Goal: Information Seeking & Learning: Check status

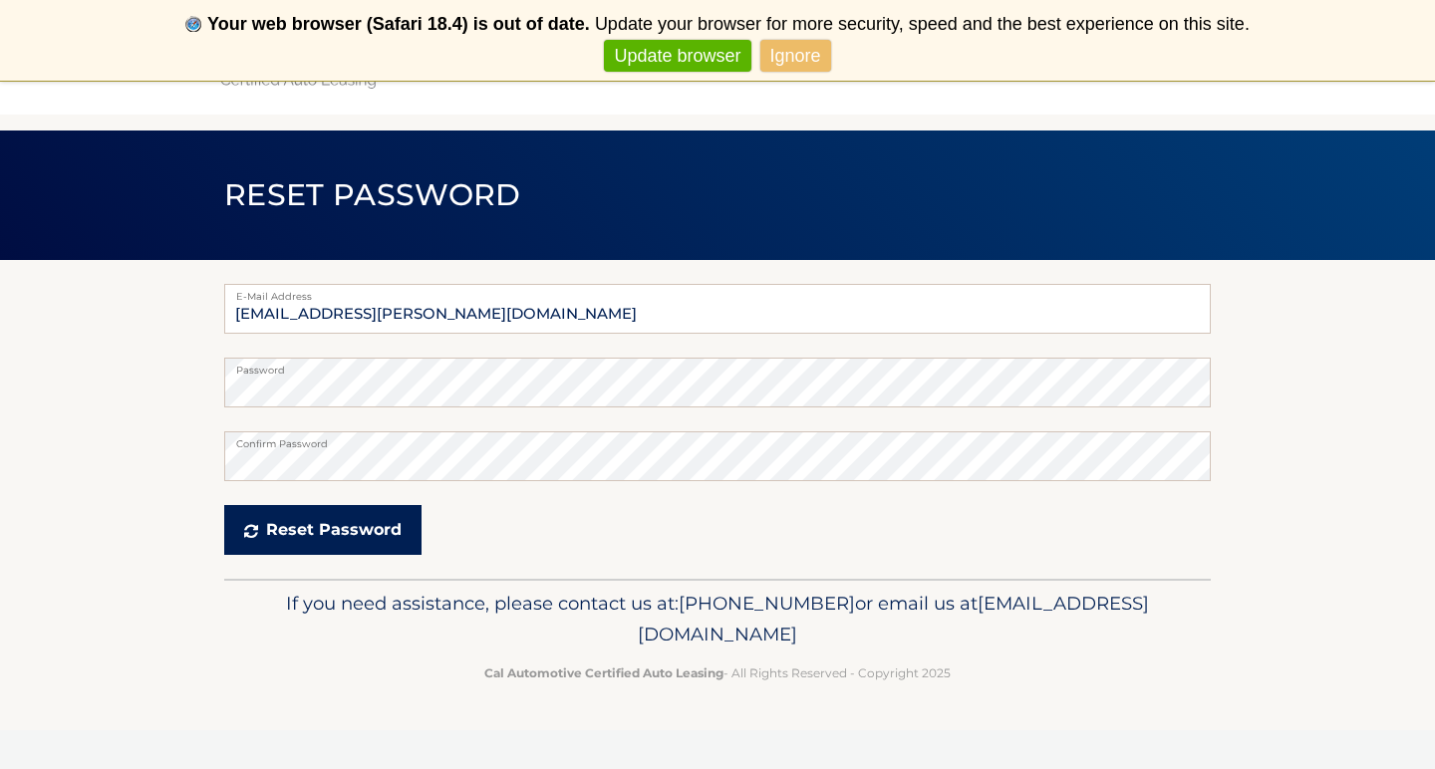
click at [361, 533] on button "Reset Password" at bounding box center [322, 530] width 197 height 50
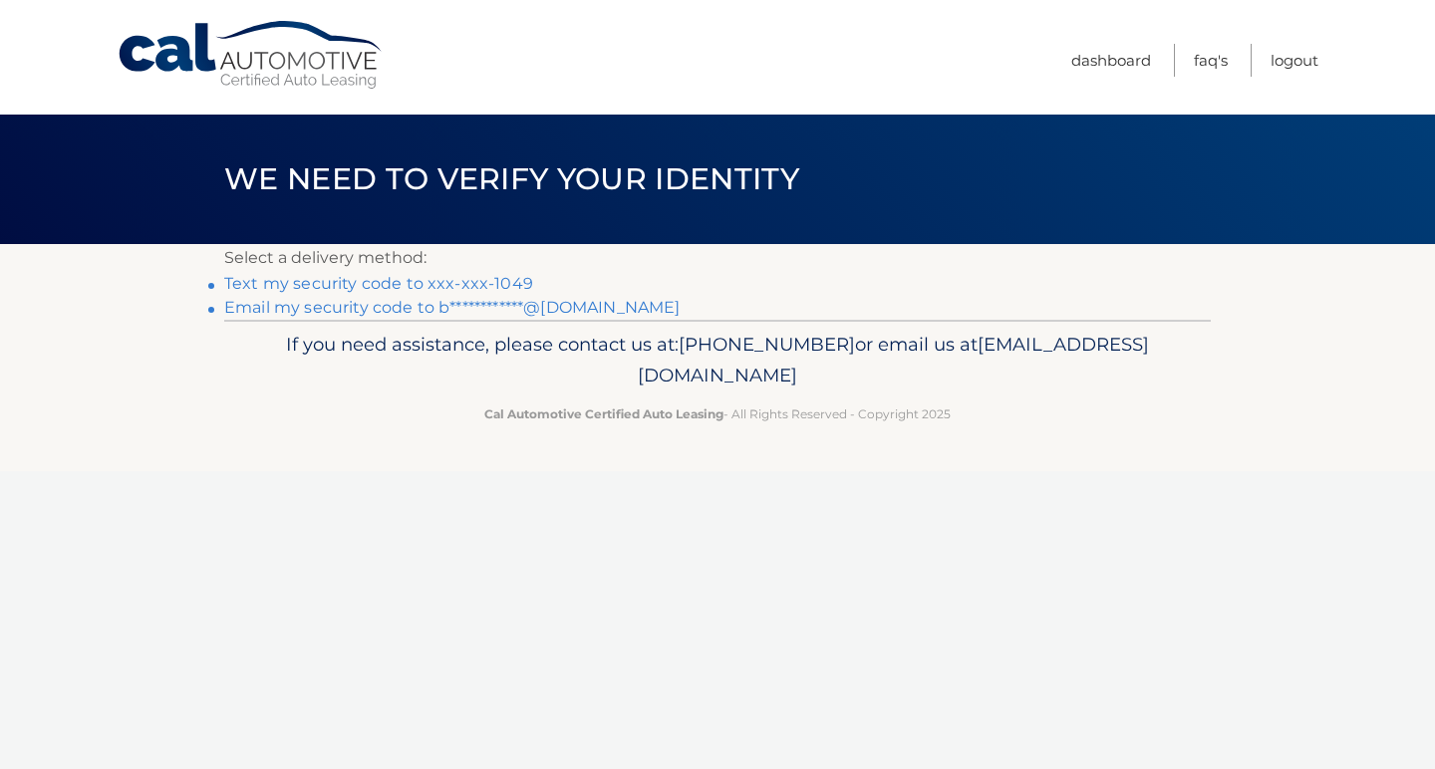
click at [435, 288] on link "Text my security code to xxx-xxx-1049" at bounding box center [378, 283] width 309 height 19
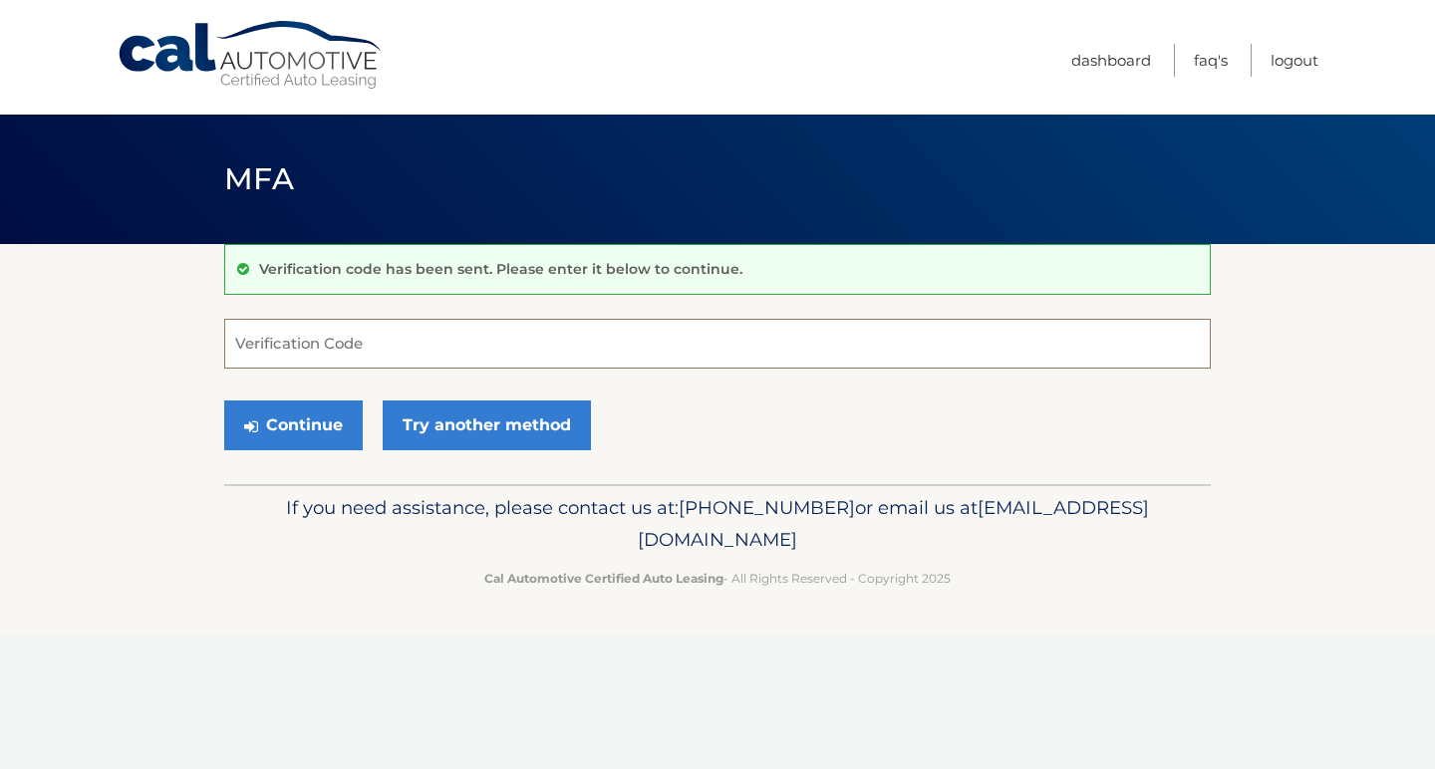
click at [368, 350] on input "Verification Code" at bounding box center [717, 344] width 986 height 50
type input "736280"
click at [293, 424] on button "Continue" at bounding box center [293, 426] width 139 height 50
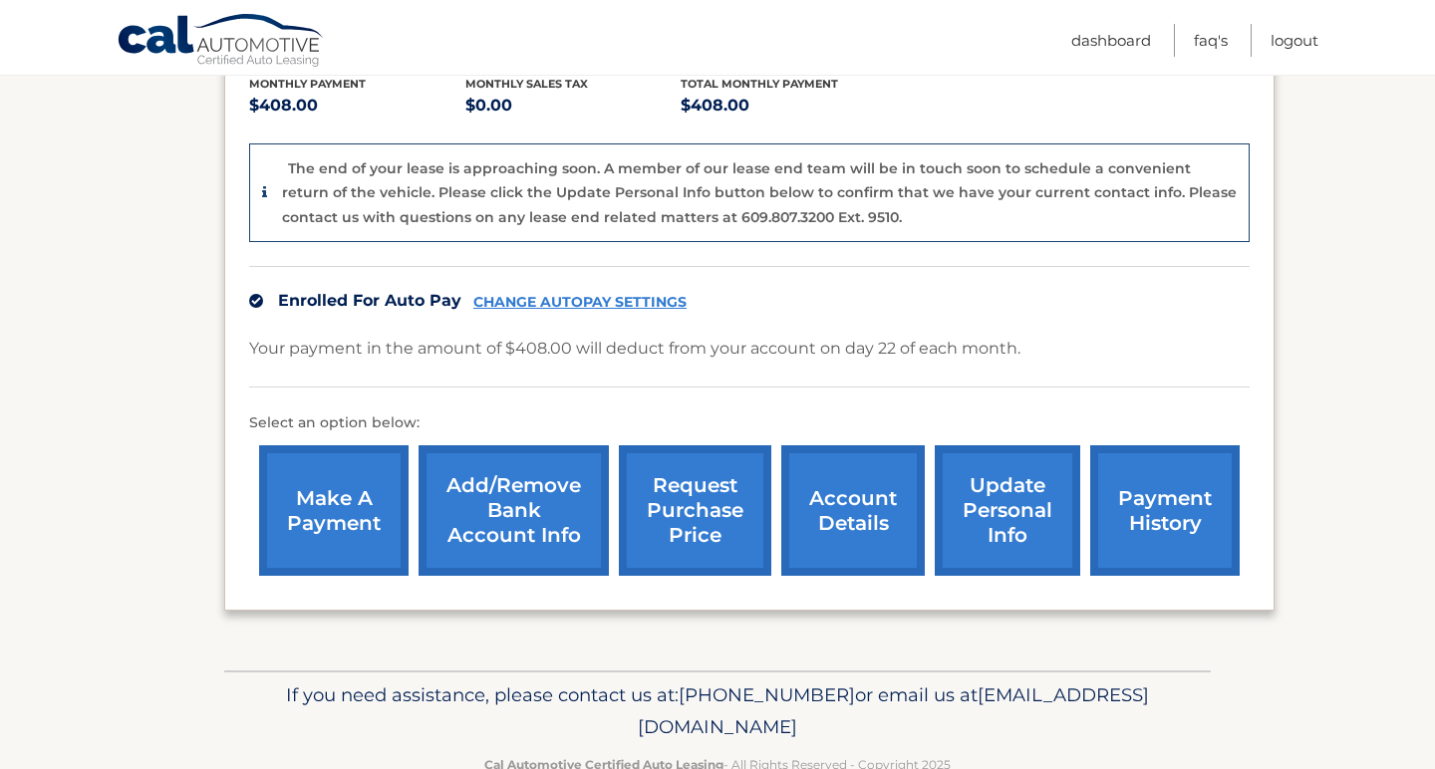
scroll to position [446, 0]
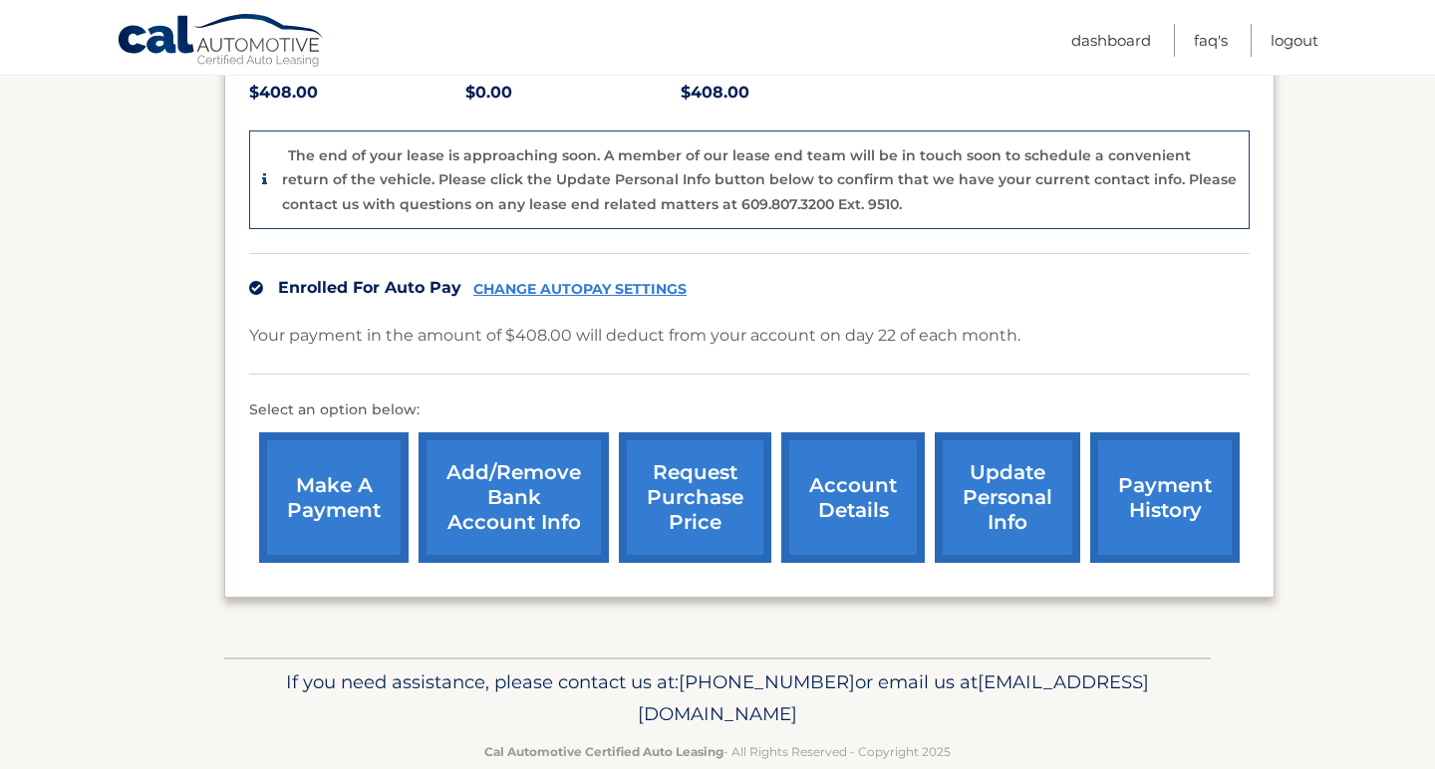
click at [733, 518] on link "request purchase price" at bounding box center [695, 497] width 152 height 131
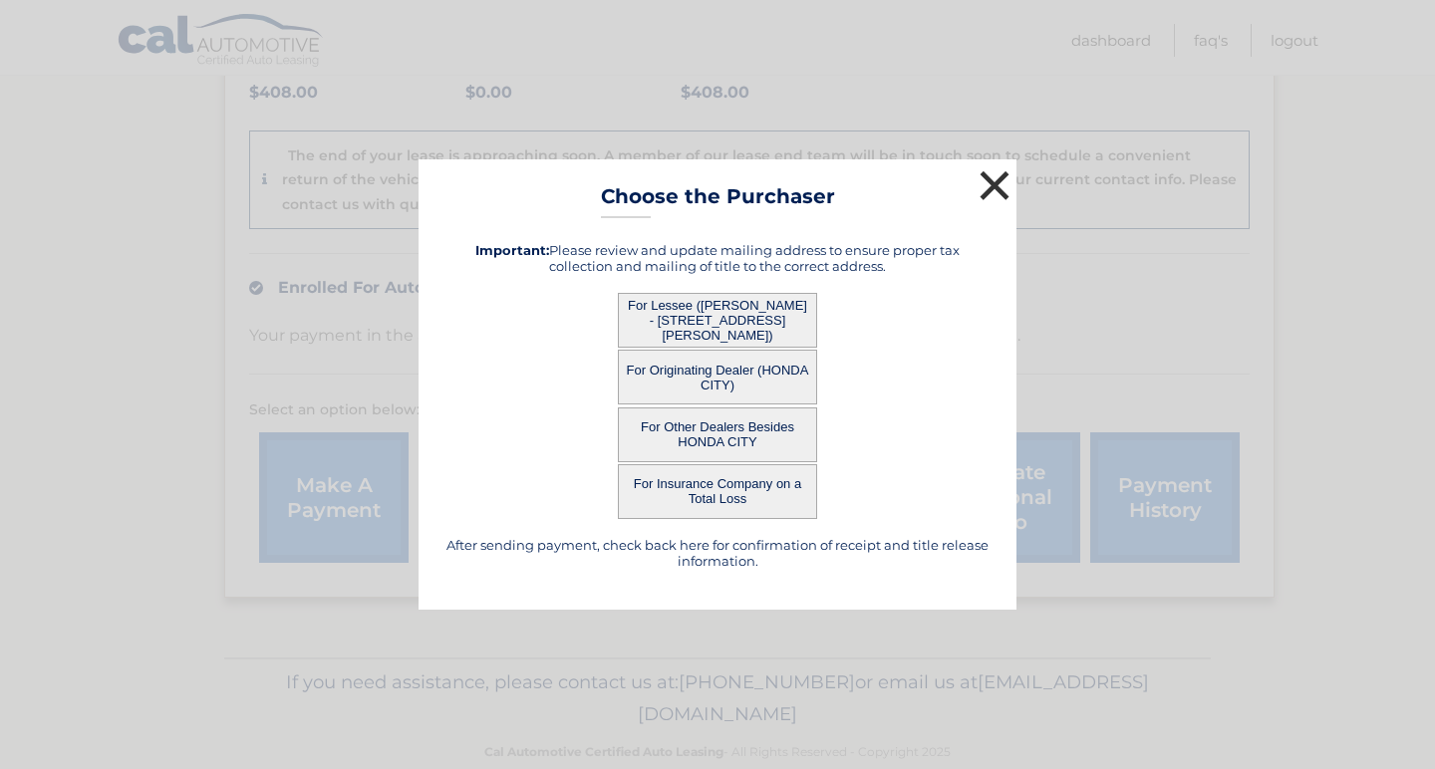
click at [978, 181] on button "×" at bounding box center [995, 185] width 40 height 40
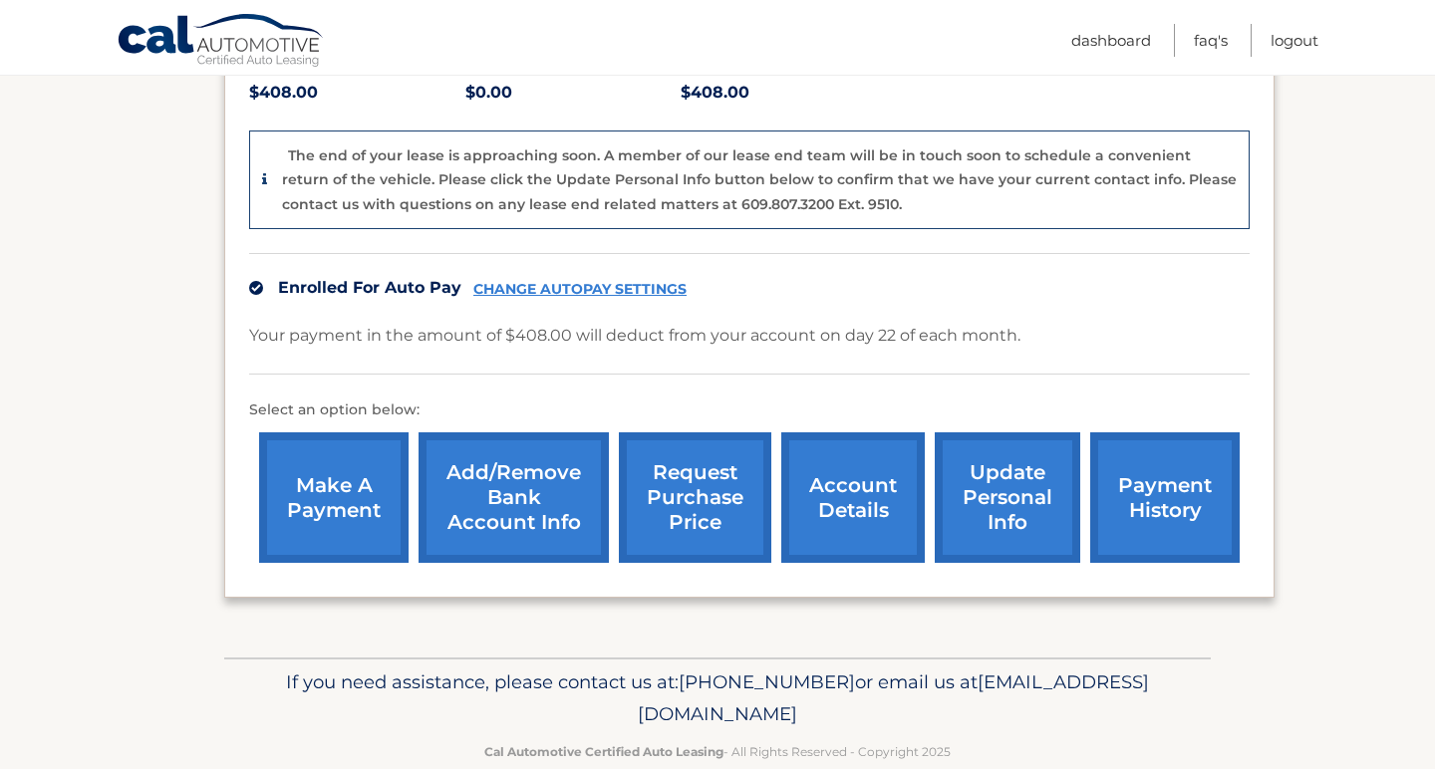
click at [703, 532] on link "request purchase price" at bounding box center [695, 497] width 152 height 131
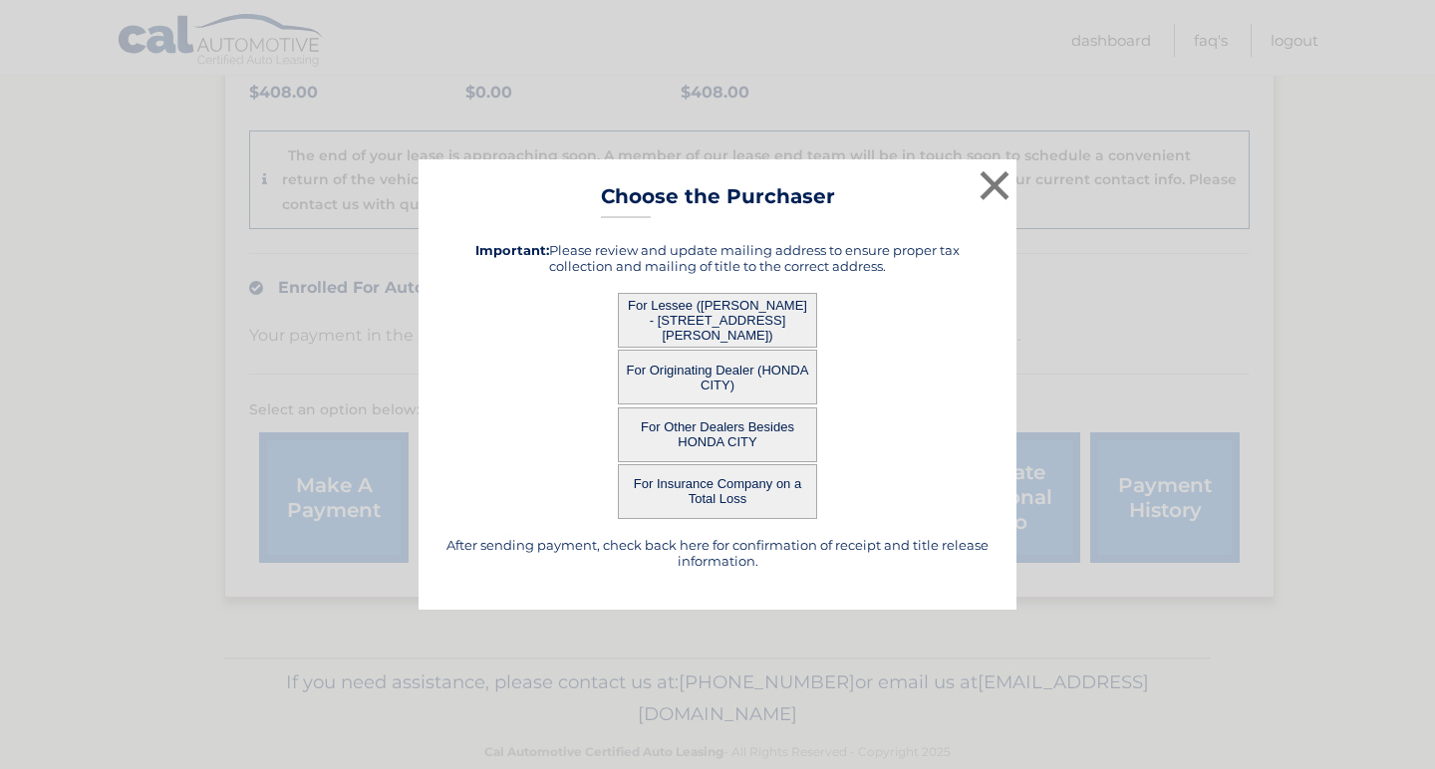
click at [720, 324] on button "For Lessee ([PERSON_NAME] - [STREET_ADDRESS][PERSON_NAME])" at bounding box center [717, 320] width 199 height 55
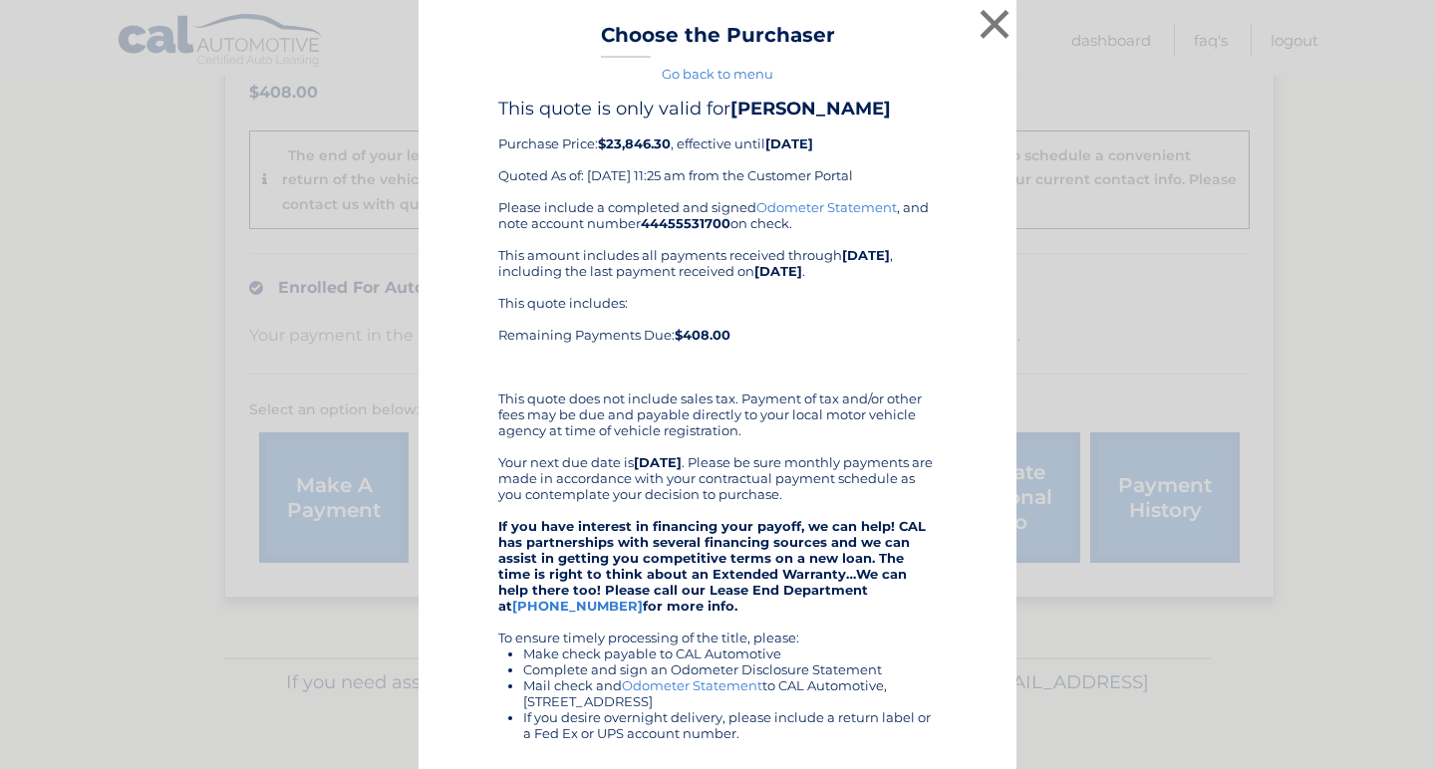
scroll to position [0, 0]
drag, startPoint x: 497, startPoint y: 360, endPoint x: 725, endPoint y: 358, distance: 228.2
click at [725, 358] on div "This quote is only valid for [PERSON_NAME] Purchase Price: $23,846.30 , effecti…" at bounding box center [717, 568] width 548 height 937
click at [725, 345] on b "$408.00" at bounding box center [703, 337] width 56 height 16
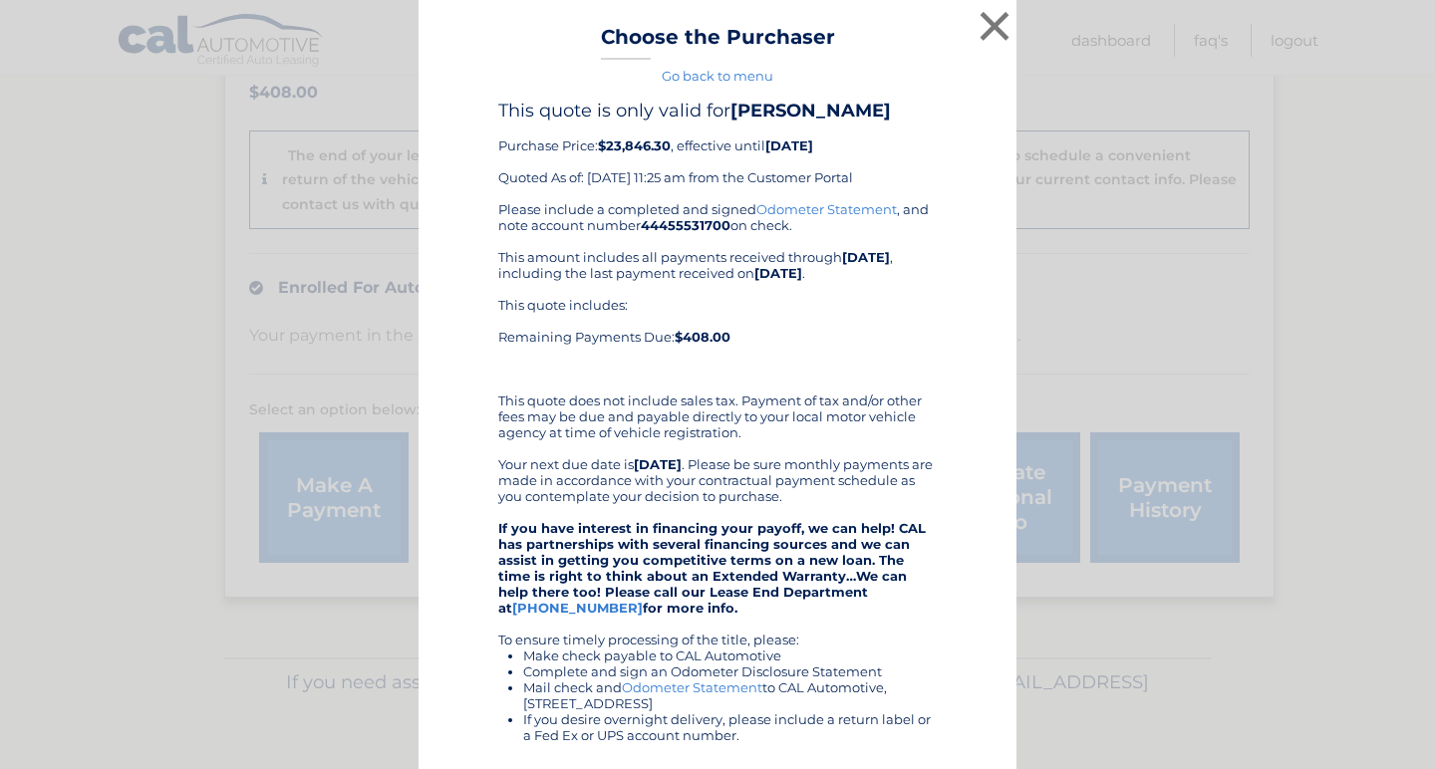
click at [712, 374] on div "This quote includes: Remaining Payments Due: $408.00" at bounding box center [717, 337] width 438 height 80
click at [989, 20] on button "×" at bounding box center [995, 26] width 40 height 40
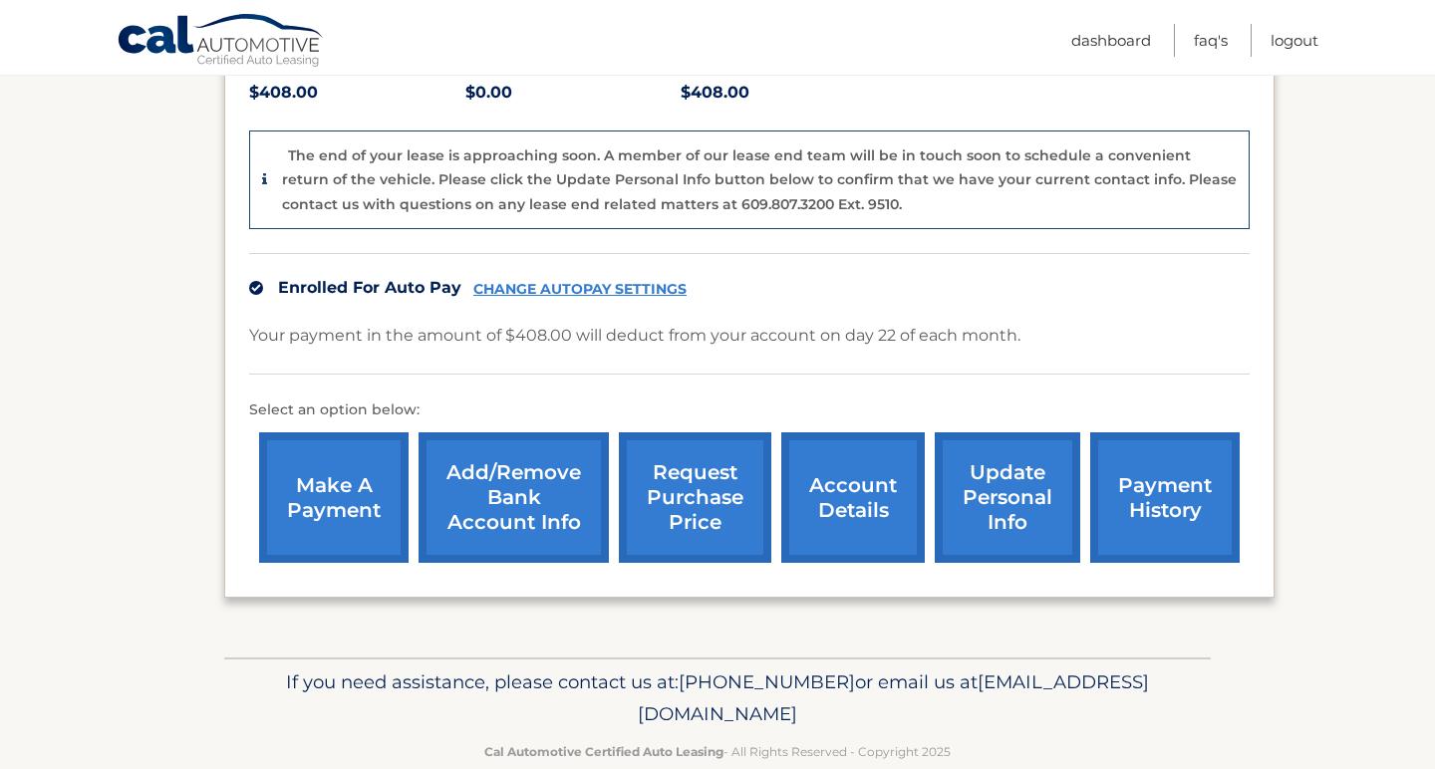
click at [716, 515] on link "request purchase price" at bounding box center [695, 497] width 152 height 131
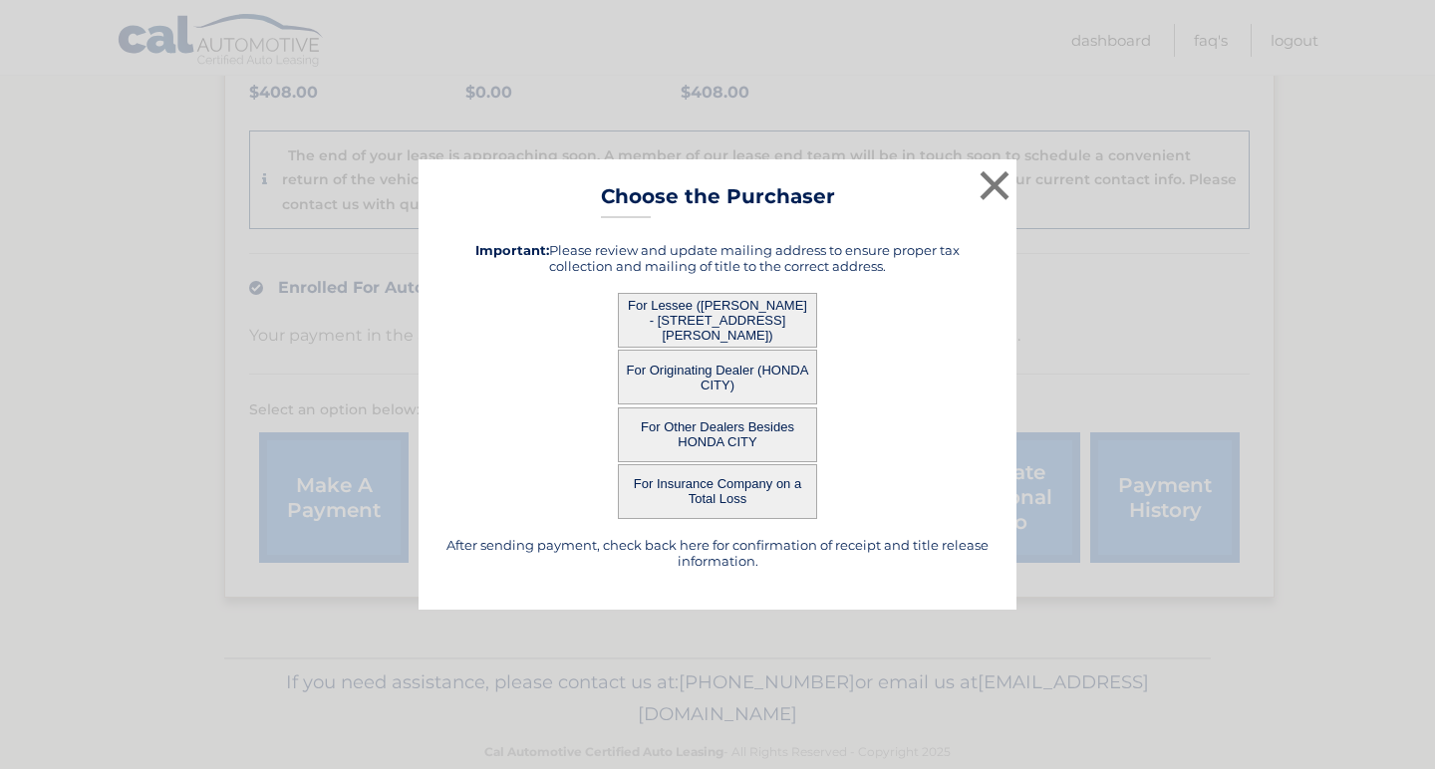
click at [726, 440] on button "For Other Dealers Besides HONDA CITY" at bounding box center [717, 435] width 199 height 55
